Goal: Task Accomplishment & Management: Complete application form

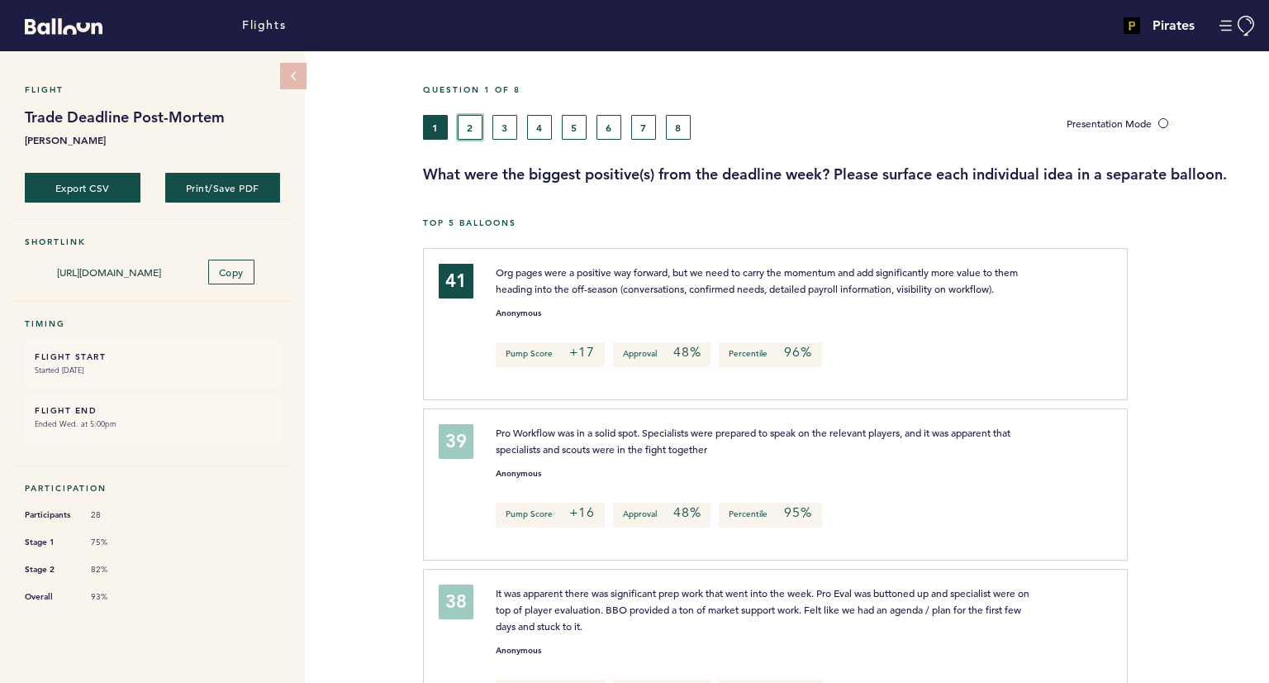
click at [464, 136] on button "2" at bounding box center [470, 127] width 25 height 25
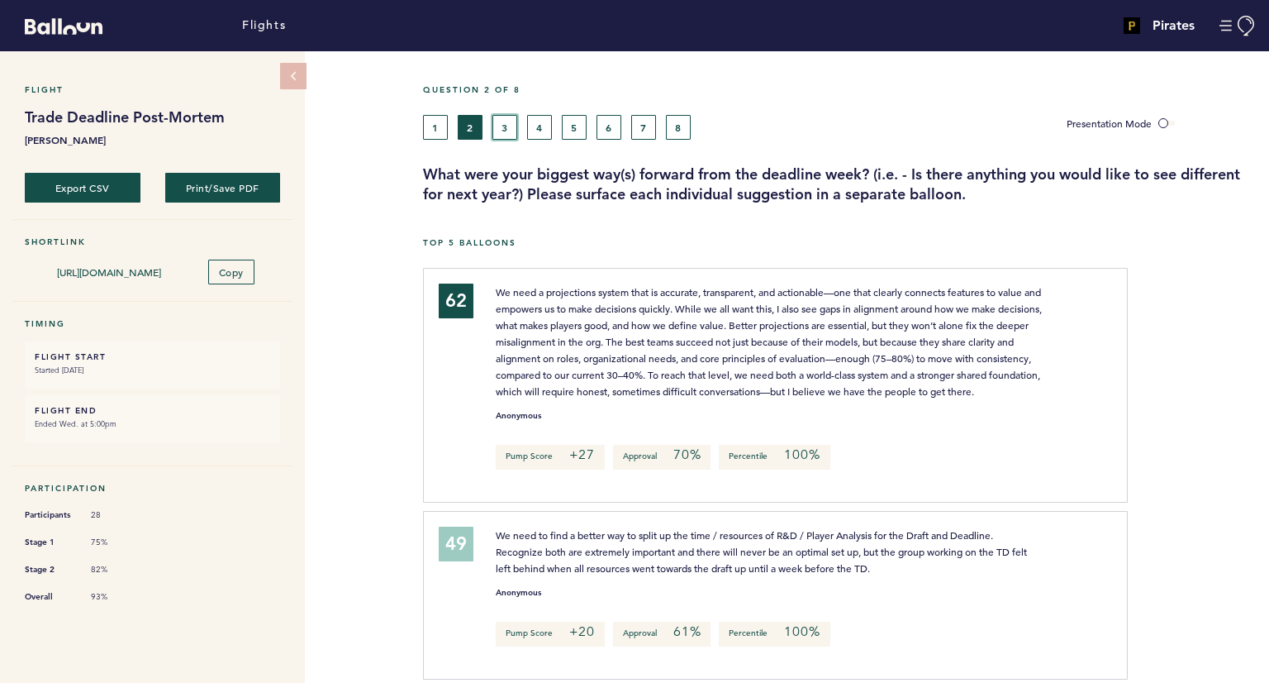
click at [502, 131] on button "3" at bounding box center [504, 127] width 25 height 25
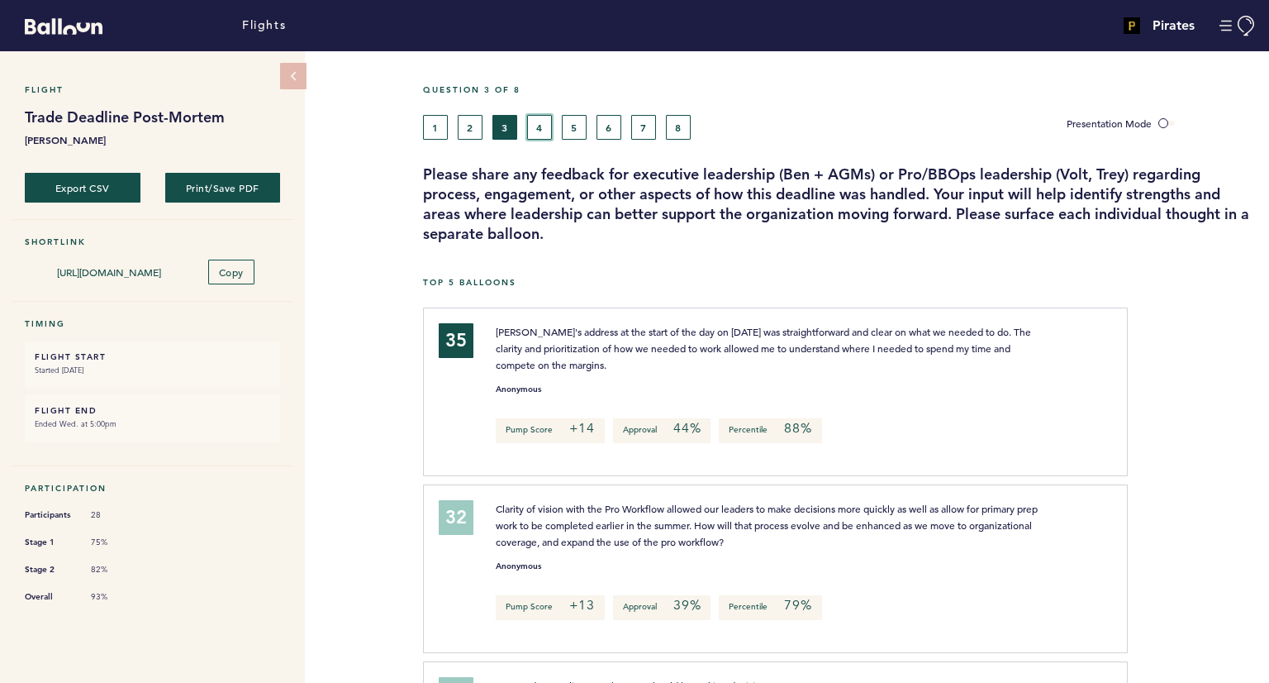
click at [536, 136] on button "4" at bounding box center [539, 127] width 25 height 25
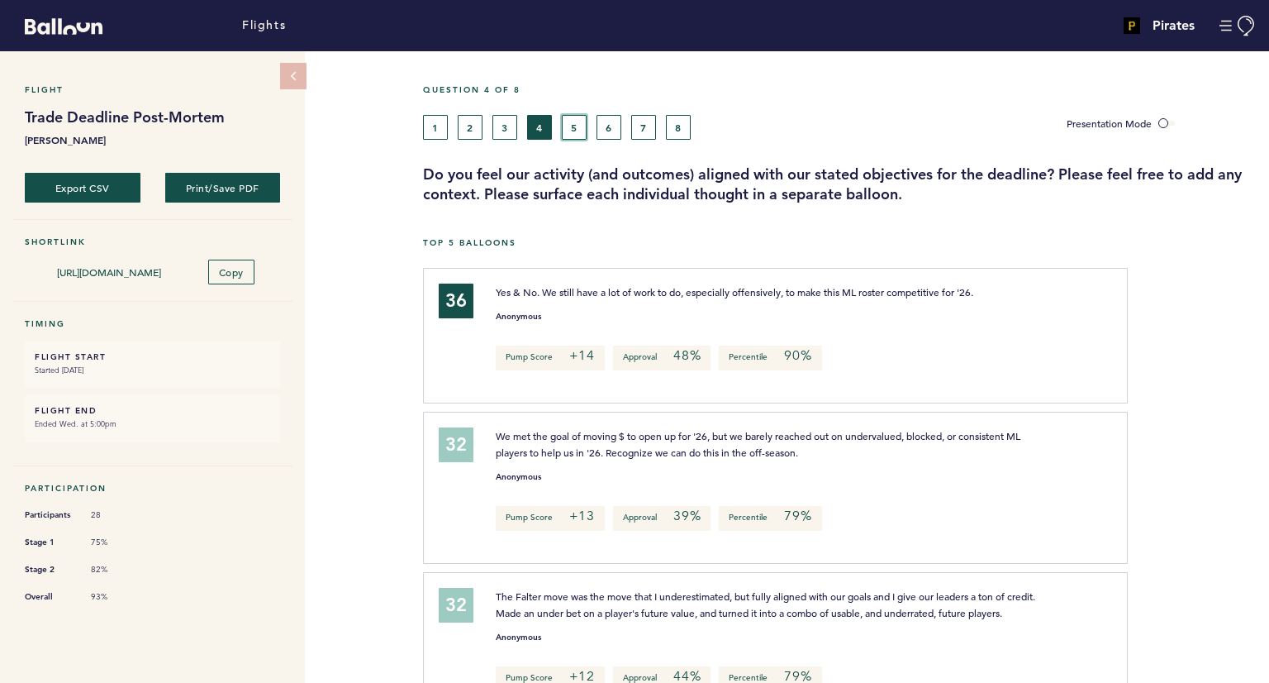
click at [569, 132] on button "5" at bounding box center [574, 127] width 25 height 25
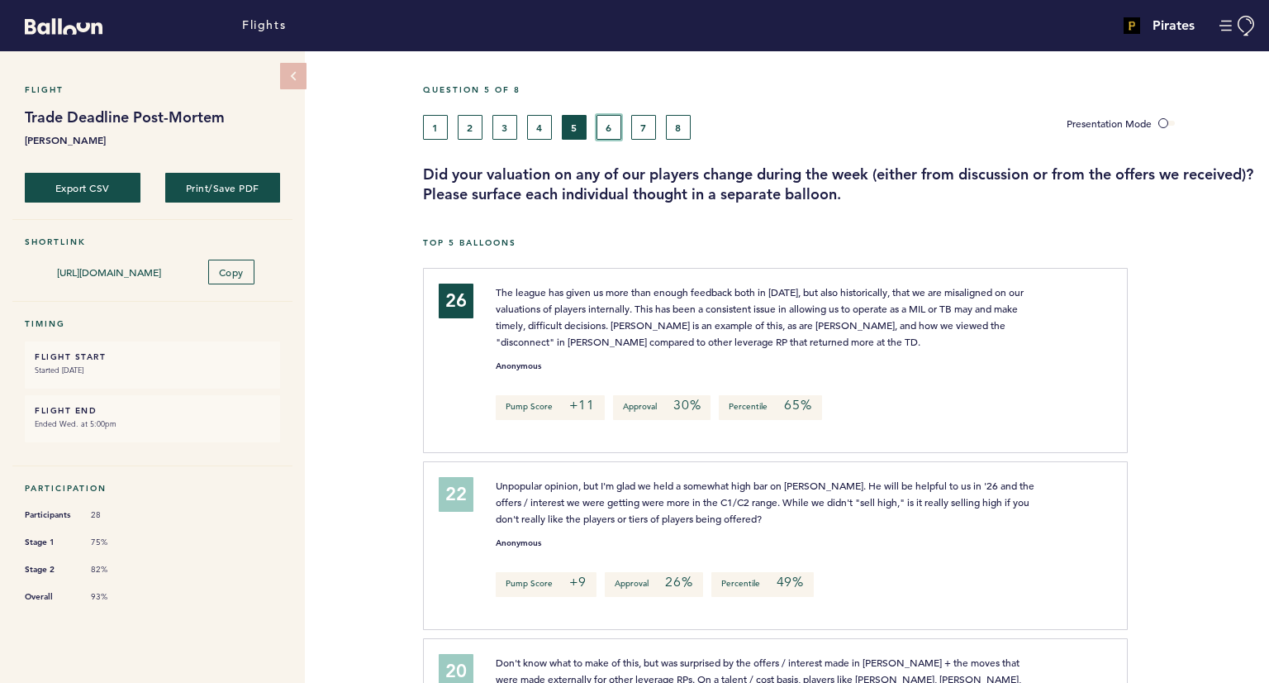
click at [611, 126] on button "6" at bounding box center [609, 127] width 25 height 25
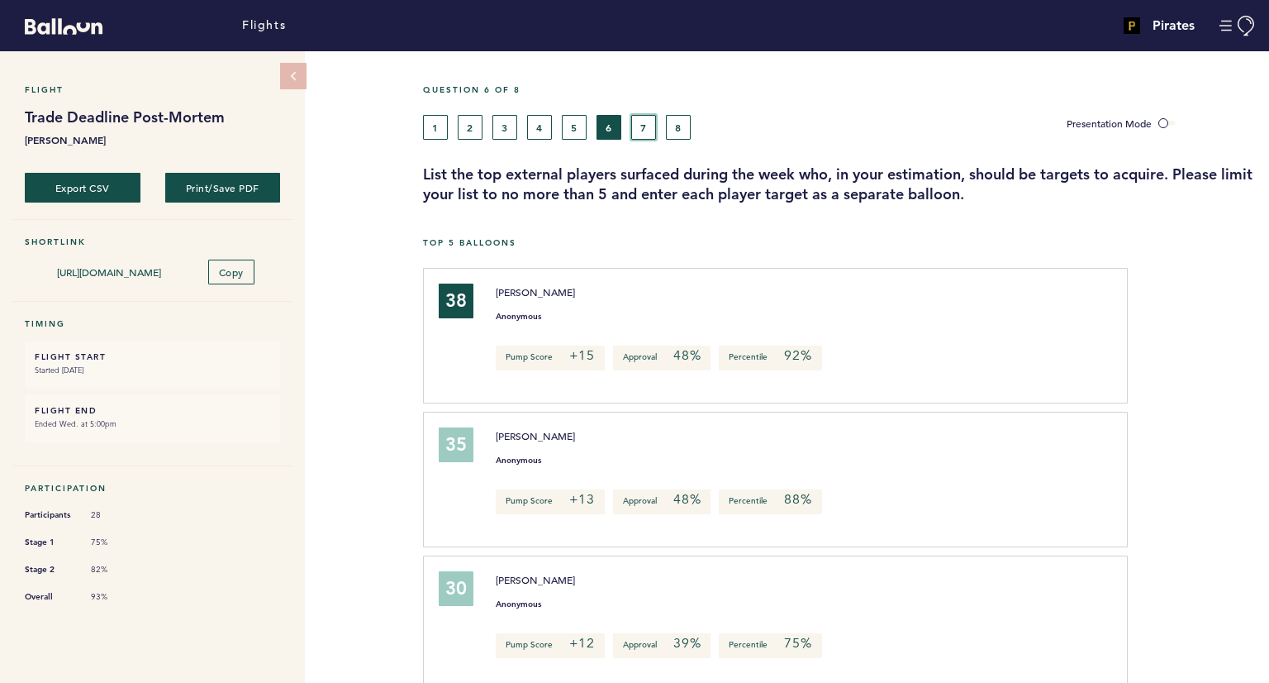
click at [634, 124] on button "7" at bounding box center [643, 127] width 25 height 25
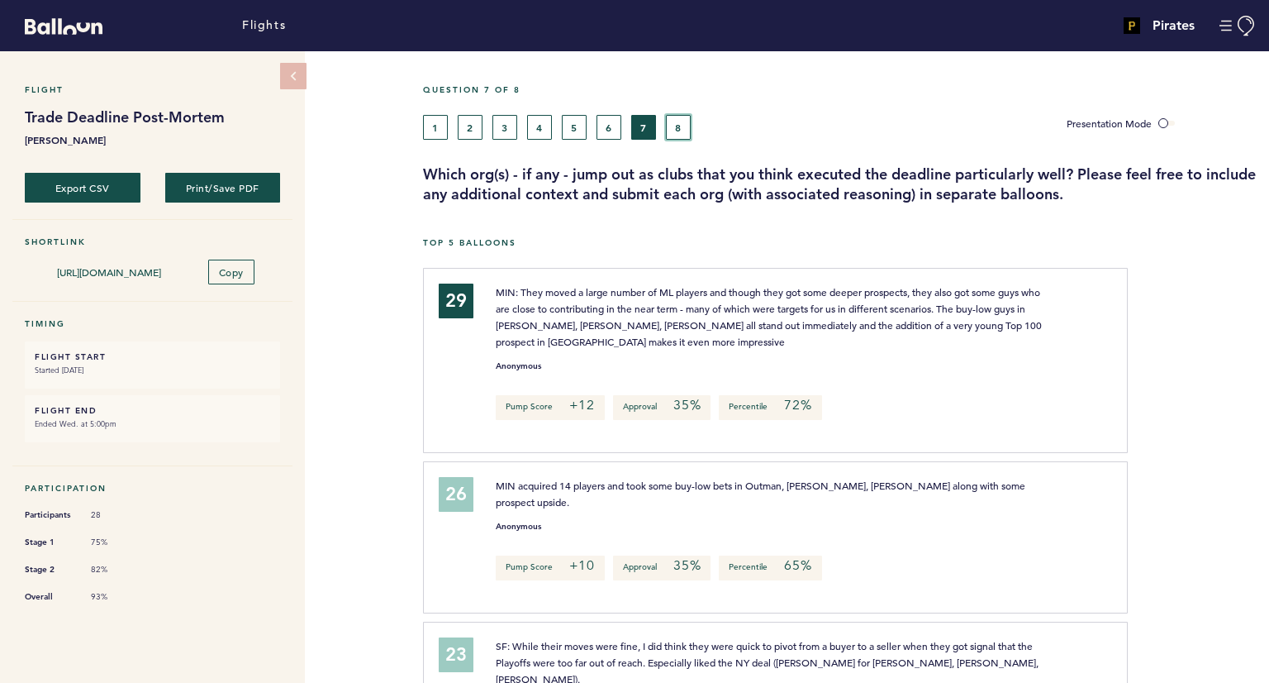
click at [669, 129] on button "8" at bounding box center [678, 127] width 25 height 25
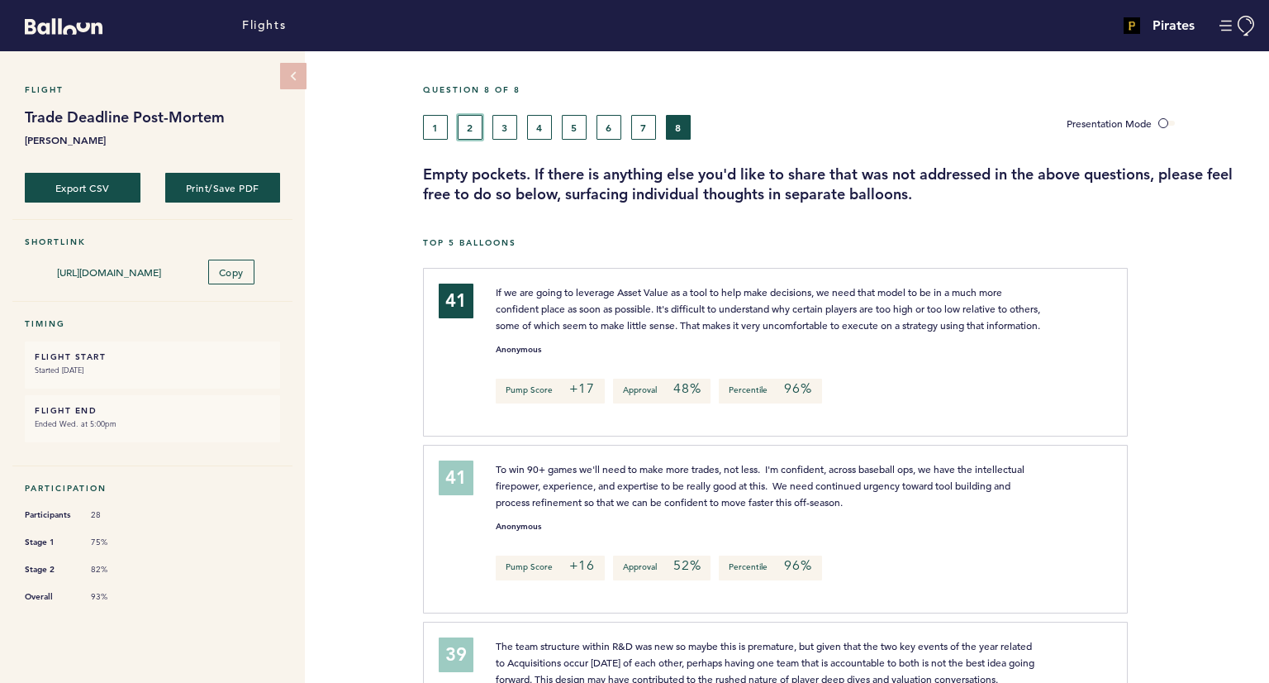
click at [462, 135] on button "2" at bounding box center [470, 127] width 25 height 25
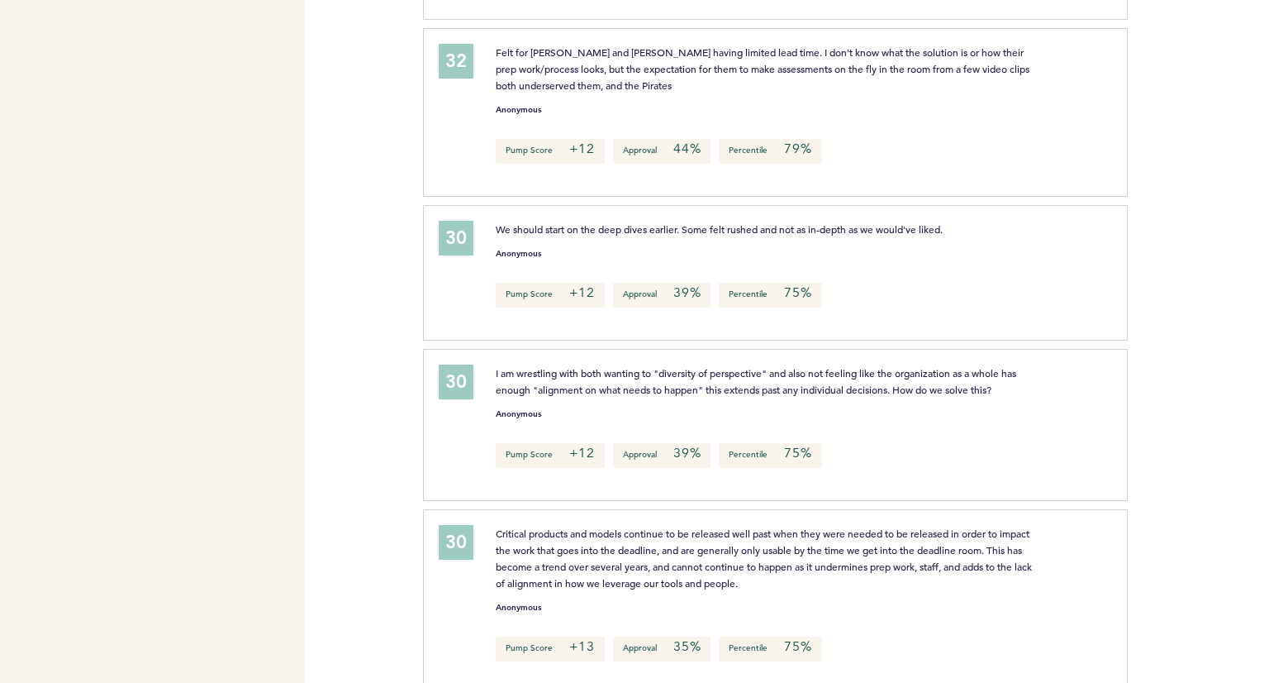
scroll to position [3705, 0]
